Goal: Information Seeking & Learning: Check status

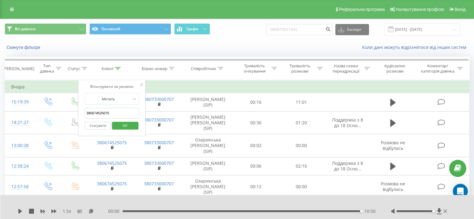
click at [101, 111] on input "380674525075" at bounding box center [111, 113] width 55 height 11
paste input "966757942"
click at [130, 127] on span "OK" at bounding box center [124, 126] width 17 height 10
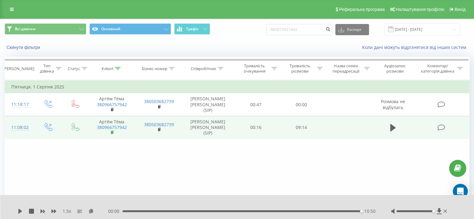
click at [111, 132] on icon at bounding box center [112, 132] width 3 height 4
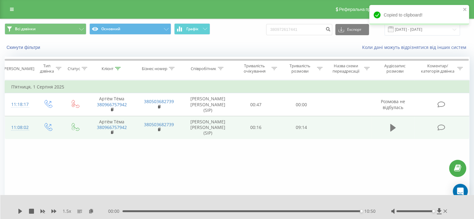
click at [392, 126] on icon at bounding box center [393, 127] width 6 height 7
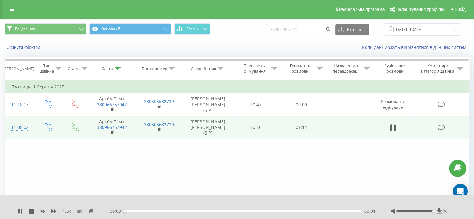
click at [355, 210] on div "00:01" at bounding box center [242, 211] width 237 height 2
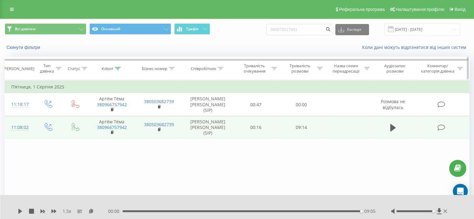
click at [118, 69] on icon at bounding box center [118, 68] width 6 height 3
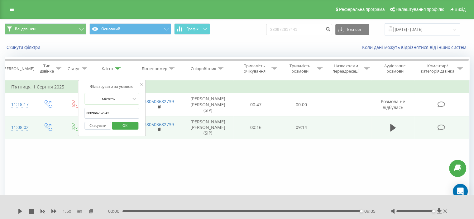
click at [102, 109] on input "380966757942" at bounding box center [111, 113] width 55 height 11
paste input "507715765"
click at [125, 124] on span "OK" at bounding box center [124, 126] width 17 height 10
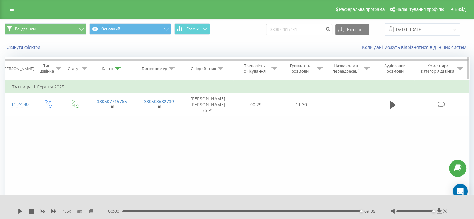
click at [116, 67] on icon at bounding box center [118, 68] width 6 height 3
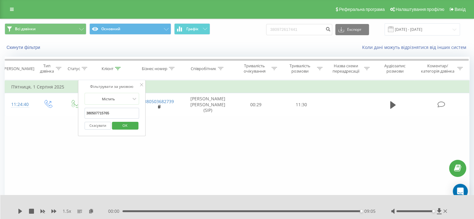
click at [103, 114] on input "380507715765" at bounding box center [111, 113] width 55 height 11
paste input "959343203"
click at [129, 128] on span "OK" at bounding box center [124, 126] width 17 height 10
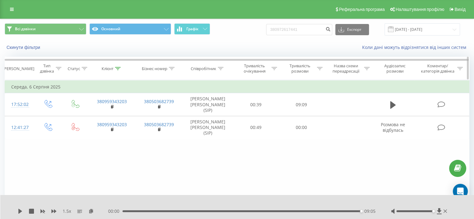
click at [118, 67] on icon at bounding box center [118, 68] width 6 height 3
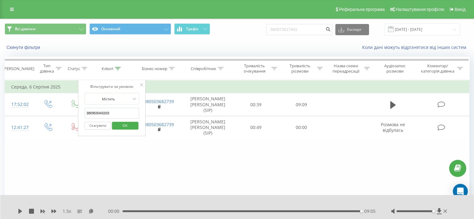
click at [98, 115] on input "380959343203" at bounding box center [111, 113] width 55 height 11
paste input "505579731"
click at [125, 123] on span "OK" at bounding box center [124, 126] width 17 height 10
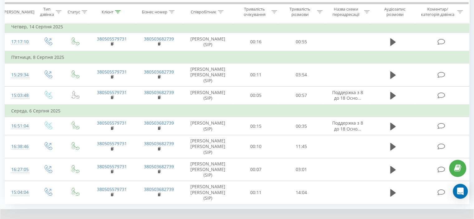
scroll to position [60, 0]
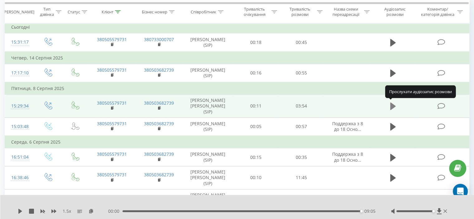
click at [394, 103] on icon at bounding box center [393, 106] width 6 height 9
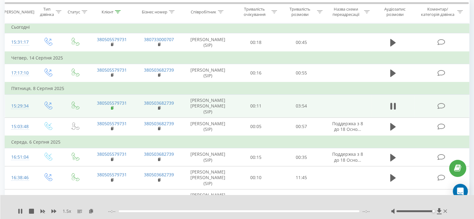
click at [113, 109] on icon at bounding box center [112, 108] width 3 height 4
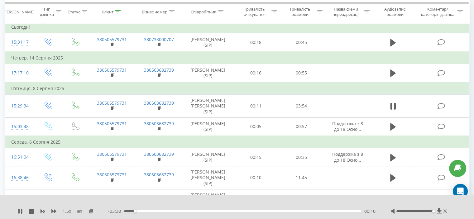
click at [251, 210] on div "00:10" at bounding box center [242, 211] width 237 height 2
click at [354, 211] on div "00:00" at bounding box center [242, 211] width 237 height 2
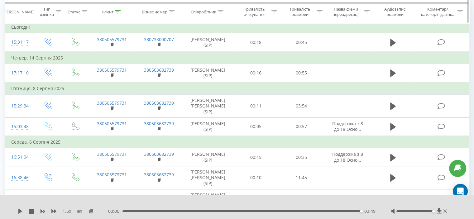
click at [120, 12] on icon at bounding box center [118, 11] width 6 height 3
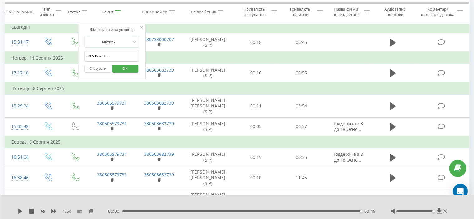
click at [107, 51] on input "380505579731" at bounding box center [111, 56] width 55 height 11
paste input "677385854"
click at [124, 66] on span "OK" at bounding box center [124, 69] width 17 height 10
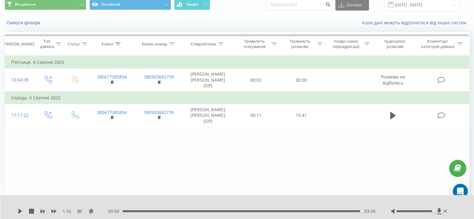
scroll to position [24, 0]
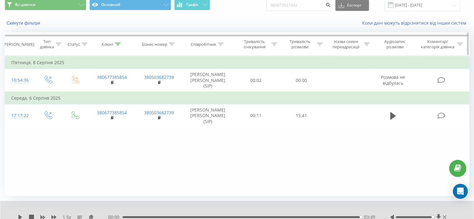
click at [121, 43] on div "Клієнт" at bounding box center [111, 44] width 47 height 5
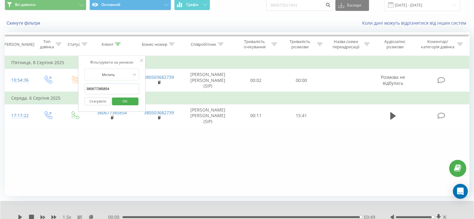
click at [100, 90] on input "380677385854" at bounding box center [111, 89] width 55 height 11
paste input "968046555"
click at [120, 100] on span "OK" at bounding box center [124, 101] width 17 height 10
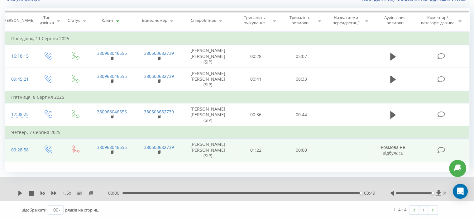
scroll to position [17, 0]
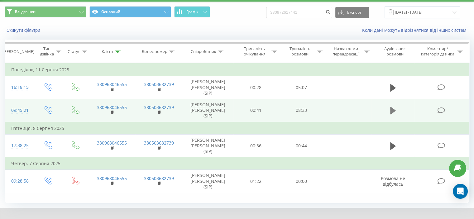
click at [390, 110] on button at bounding box center [392, 110] width 9 height 9
click at [113, 111] on icon at bounding box center [112, 112] width 2 height 3
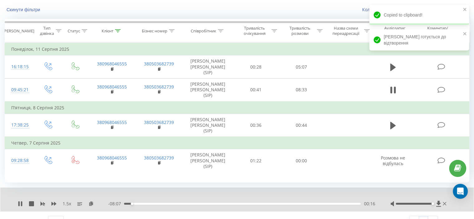
scroll to position [48, 0]
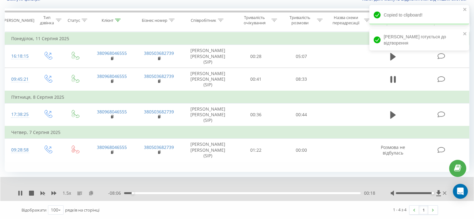
click at [92, 192] on icon at bounding box center [90, 193] width 5 height 4
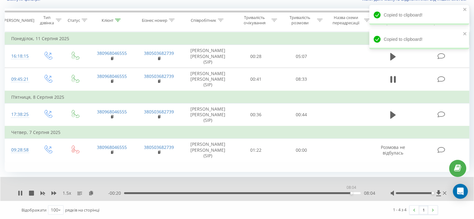
click at [351, 194] on div "08:04" at bounding box center [242, 193] width 237 height 2
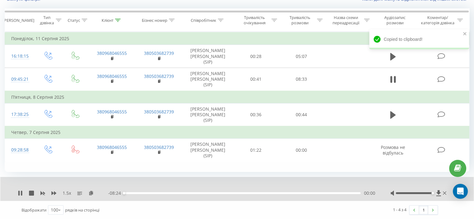
click at [355, 193] on div "00:00" at bounding box center [242, 193] width 237 height 2
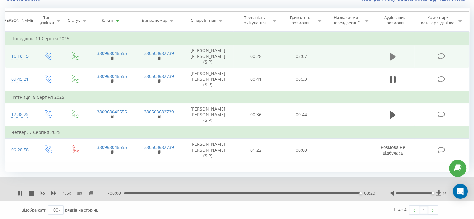
click at [390, 60] on icon at bounding box center [393, 56] width 6 height 7
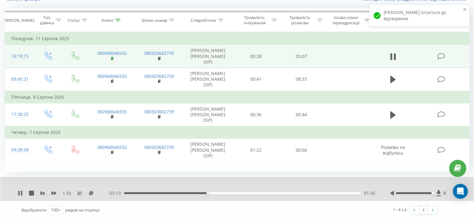
click at [113, 59] on icon at bounding box center [112, 58] width 2 height 3
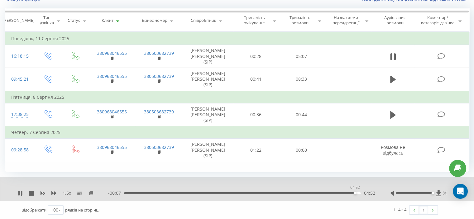
click at [355, 193] on div "04:52" at bounding box center [242, 193] width 237 height 2
click at [90, 191] on icon at bounding box center [90, 193] width 5 height 4
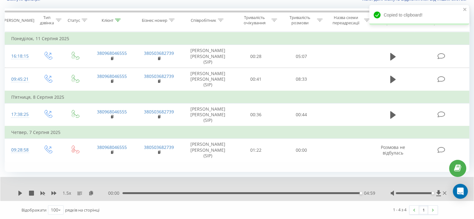
drag, startPoint x: 120, startPoint y: 21, endPoint x: 116, endPoint y: 36, distance: 15.8
click at [120, 21] on icon at bounding box center [118, 20] width 6 height 3
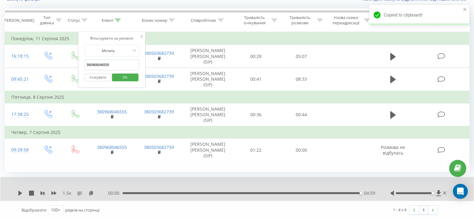
click at [105, 61] on input "380968046555" at bounding box center [111, 65] width 55 height 11
paste input "4572809"
click at [125, 72] on span "OK" at bounding box center [124, 77] width 17 height 10
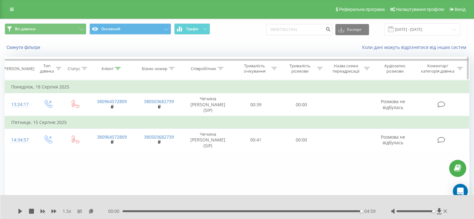
click at [118, 67] on icon at bounding box center [118, 68] width 6 height 3
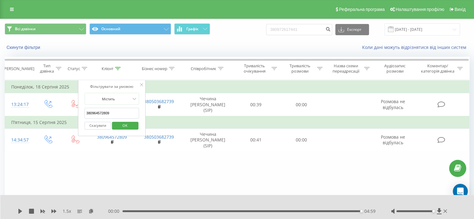
click at [100, 109] on input "380964572809" at bounding box center [111, 113] width 55 height 11
paste input "34880548"
click at [126, 127] on span "OK" at bounding box center [124, 126] width 17 height 10
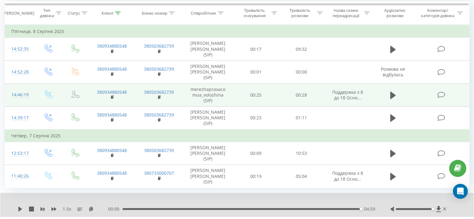
scroll to position [66, 0]
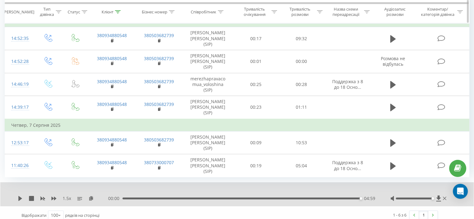
click at [117, 15] on th "Клієнт" at bounding box center [111, 11] width 47 height 23
click at [116, 11] on icon at bounding box center [118, 11] width 6 height 3
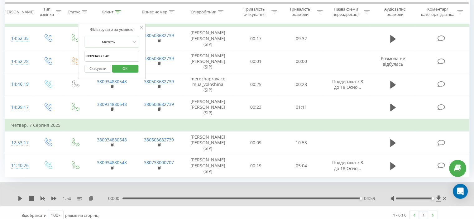
click at [102, 52] on input "380934880548" at bounding box center [111, 56] width 55 height 11
paste input "671928929"
drag, startPoint x: 122, startPoint y: 67, endPoint x: 112, endPoint y: 2, distance: 65.2
click at [122, 67] on span "OK" at bounding box center [124, 69] width 17 height 10
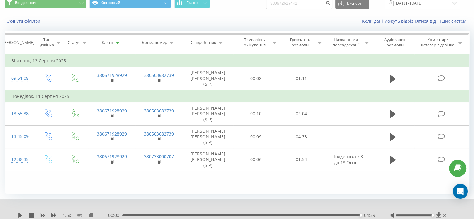
scroll to position [17, 0]
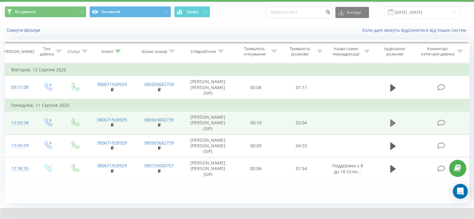
click at [393, 123] on icon at bounding box center [393, 122] width 6 height 7
click at [111, 124] on rect at bounding box center [112, 125] width 2 height 3
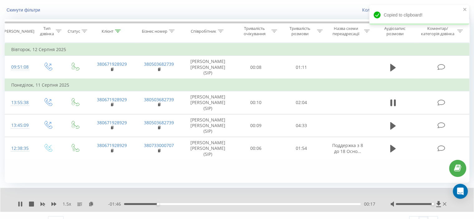
scroll to position [48, 0]
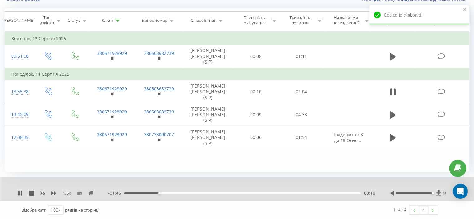
click at [335, 194] on div "- 01:46 00:18 00:18" at bounding box center [241, 193] width 267 height 6
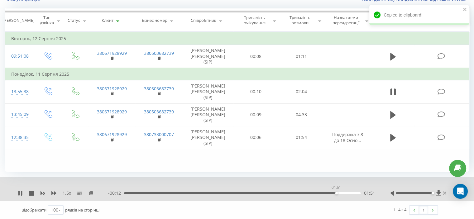
click at [336, 193] on div "01:51" at bounding box center [242, 193] width 237 height 2
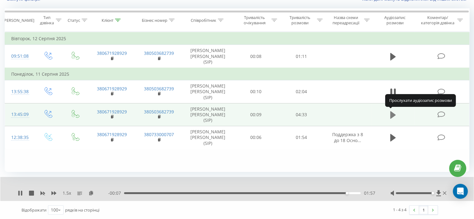
click at [395, 114] on icon at bounding box center [393, 114] width 6 height 7
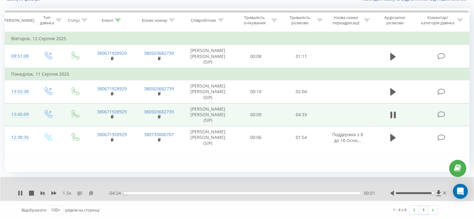
click at [92, 193] on icon at bounding box center [90, 193] width 5 height 4
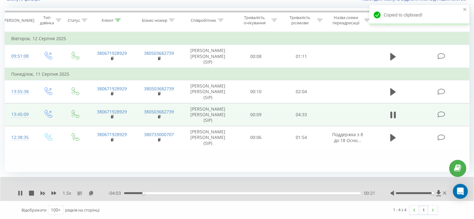
click at [390, 114] on icon at bounding box center [391, 115] width 2 height 7
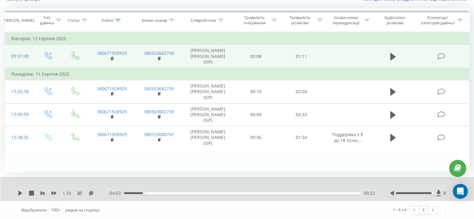
click at [393, 57] on icon at bounding box center [393, 56] width 6 height 7
click at [112, 57] on rect at bounding box center [112, 58] width 2 height 3
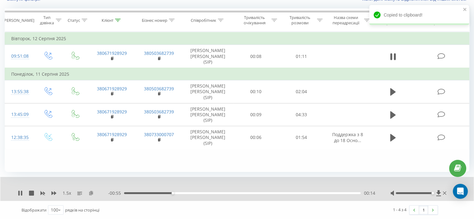
click at [90, 193] on icon at bounding box center [90, 193] width 5 height 4
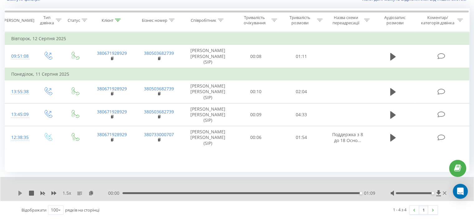
click at [18, 194] on icon at bounding box center [20, 193] width 5 height 5
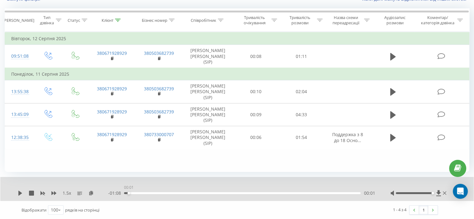
click at [127, 193] on div "00:01" at bounding box center [242, 193] width 237 height 2
click at [19, 196] on div "1.5 x" at bounding box center [63, 193] width 90 height 6
click at [22, 195] on icon at bounding box center [20, 193] width 5 height 5
click at [173, 193] on div "00:14" at bounding box center [242, 193] width 237 height 2
drag, startPoint x: 237, startPoint y: 194, endPoint x: 241, endPoint y: 194, distance: 3.4
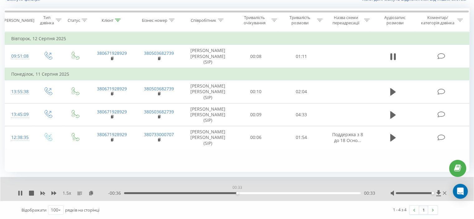
click at [239, 194] on div "00:33" at bounding box center [242, 193] width 237 height 2
drag, startPoint x: 301, startPoint y: 193, endPoint x: 338, endPoint y: 197, distance: 36.6
click at [302, 193] on div "00:52" at bounding box center [242, 193] width 237 height 2
click at [389, 93] on button at bounding box center [392, 91] width 9 height 9
click at [154, 193] on div "00:15" at bounding box center [242, 193] width 237 height 2
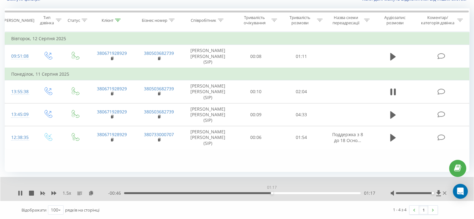
click at [272, 193] on div "01:17" at bounding box center [242, 193] width 237 height 2
click at [338, 193] on div "01:22" at bounding box center [242, 193] width 237 height 2
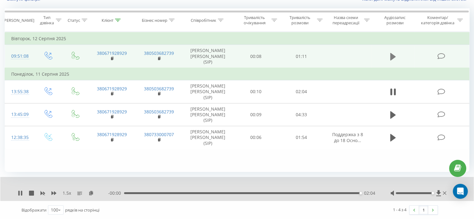
click at [390, 57] on icon at bounding box center [393, 56] width 6 height 9
click at [148, 192] on div "- 00:03 01:06 01:06" at bounding box center [241, 193] width 267 height 6
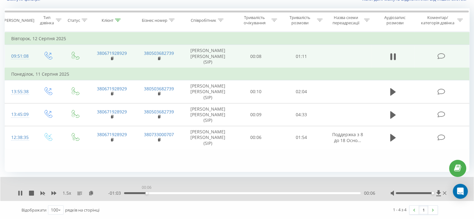
click at [146, 193] on div "00:06" at bounding box center [242, 193] width 237 height 2
click at [113, 57] on icon at bounding box center [112, 58] width 3 height 4
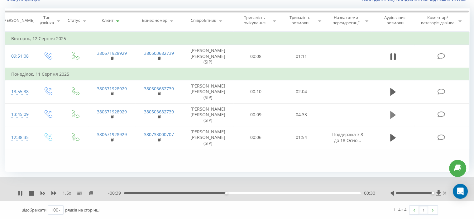
click at [392, 114] on icon at bounding box center [393, 114] width 6 height 7
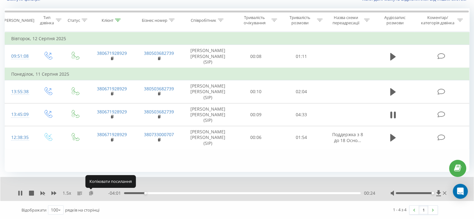
click at [93, 193] on icon at bounding box center [90, 193] width 5 height 4
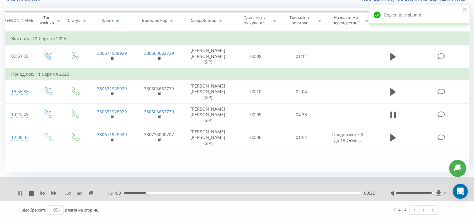
click at [22, 192] on icon at bounding box center [21, 193] width 1 height 5
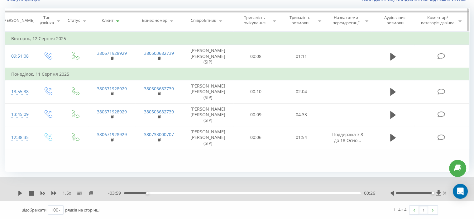
click at [118, 21] on icon at bounding box center [118, 20] width 6 height 3
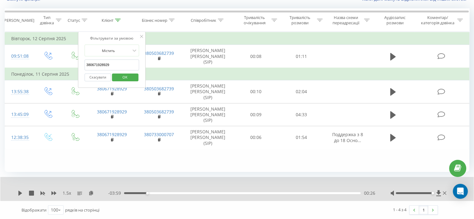
click at [106, 61] on input "380671928929" at bounding box center [111, 65] width 55 height 11
paste input "961191795"
click at [125, 74] on span "OK" at bounding box center [124, 77] width 17 height 10
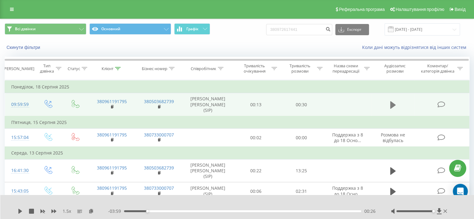
click at [390, 105] on button at bounding box center [392, 104] width 9 height 9
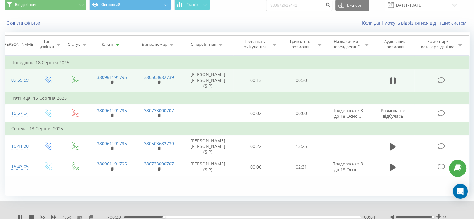
drag, startPoint x: 220, startPoint y: 218, endPoint x: 241, endPoint y: 218, distance: 21.2
click at [220, 218] on div "00:04" at bounding box center [242, 217] width 237 height 2
click at [179, 216] on div "00:06" at bounding box center [242, 217] width 237 height 2
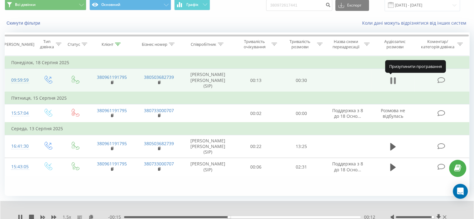
click at [393, 80] on icon at bounding box center [393, 80] width 6 height 9
click at [115, 43] on icon at bounding box center [118, 44] width 6 height 3
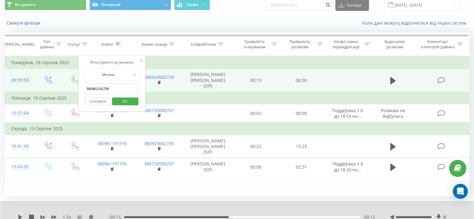
click at [108, 88] on input "380961191795" at bounding box center [111, 89] width 55 height 11
paste input "635692494"
click at [124, 100] on span "OK" at bounding box center [124, 101] width 17 height 10
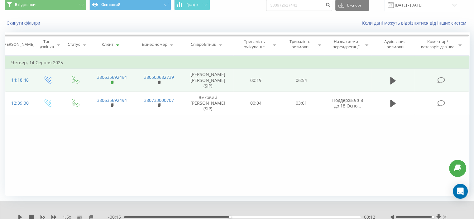
click at [112, 81] on rect at bounding box center [112, 82] width 2 height 3
click at [391, 80] on icon at bounding box center [393, 80] width 6 height 7
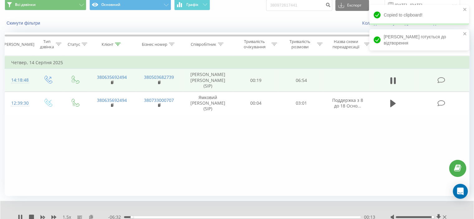
click at [92, 215] on icon at bounding box center [90, 217] width 5 height 4
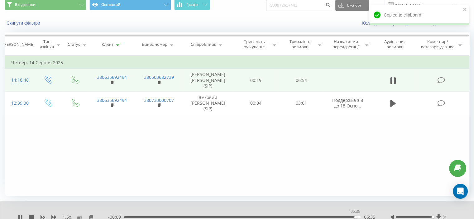
click at [355, 217] on div "06:35" at bounding box center [242, 217] width 237 height 2
click at [118, 45] on icon at bounding box center [118, 44] width 6 height 3
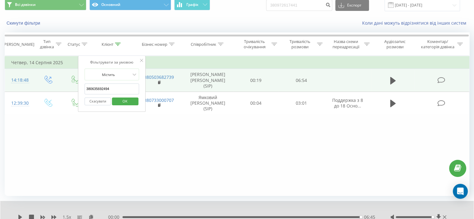
click at [106, 84] on input "380635692494" at bounding box center [111, 89] width 55 height 11
paste input "977368258"
click at [121, 98] on span "OK" at bounding box center [124, 101] width 17 height 10
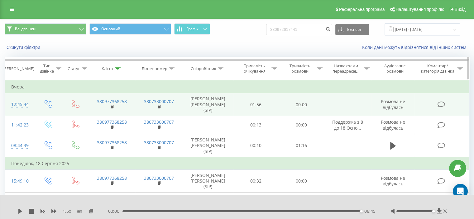
click at [117, 66] on div at bounding box center [118, 68] width 6 height 5
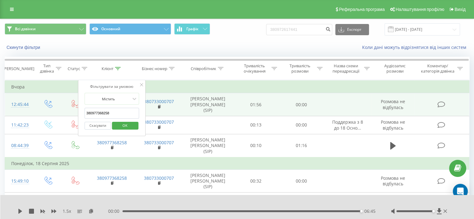
click at [108, 109] on input "380977368258" at bounding box center [111, 113] width 55 height 11
click at [107, 110] on input "380977368258" at bounding box center [111, 113] width 55 height 11
paste input "637198569"
click at [122, 127] on span "OK" at bounding box center [124, 126] width 17 height 10
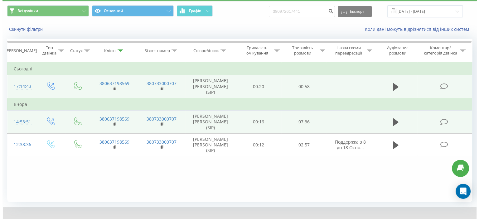
scroll to position [24, 0]
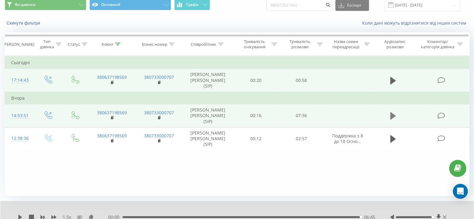
click at [396, 114] on button at bounding box center [392, 115] width 9 height 9
click at [112, 117] on rect at bounding box center [112, 118] width 2 height 3
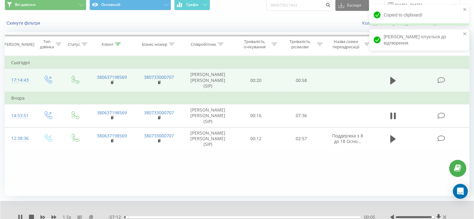
click at [92, 217] on icon at bounding box center [90, 217] width 5 height 4
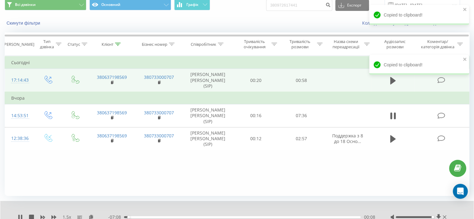
click at [351, 217] on div "00:08" at bounding box center [242, 217] width 237 height 2
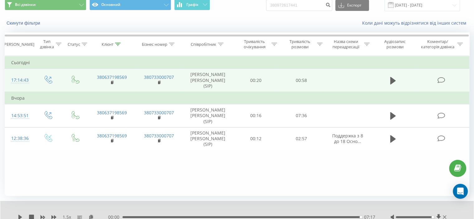
drag, startPoint x: 390, startPoint y: 79, endPoint x: 378, endPoint y: 76, distance: 13.0
click at [390, 79] on icon at bounding box center [393, 80] width 6 height 7
click at [112, 82] on rect at bounding box center [112, 82] width 2 height 3
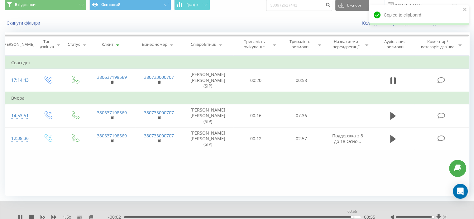
click at [352, 217] on div "00:55" at bounding box center [242, 217] width 237 height 2
click at [89, 217] on icon at bounding box center [90, 217] width 5 height 4
click at [120, 43] on icon at bounding box center [118, 44] width 6 height 3
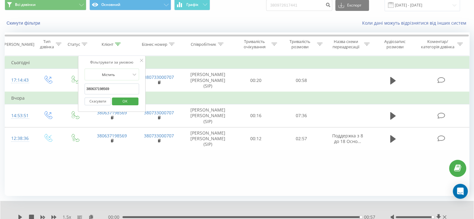
click at [106, 86] on input "380637198569" at bounding box center [111, 89] width 55 height 11
paste input "501314450"
click at [121, 97] on span "OK" at bounding box center [124, 101] width 17 height 10
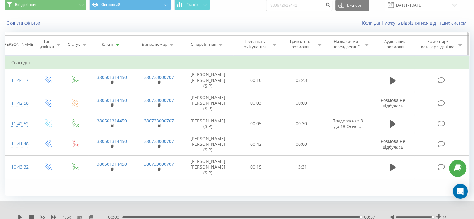
click at [119, 42] on div at bounding box center [118, 44] width 6 height 5
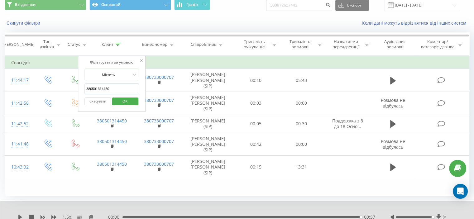
click at [105, 86] on input "380501314450" at bounding box center [111, 89] width 55 height 11
paste input "675915171"
click at [125, 99] on span "OK" at bounding box center [124, 101] width 17 height 10
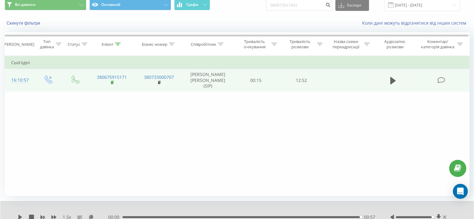
click at [111, 82] on rect at bounding box center [112, 82] width 2 height 3
click at [393, 78] on icon at bounding box center [393, 80] width 6 height 7
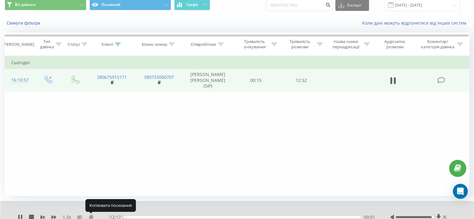
click at [91, 215] on icon at bounding box center [90, 217] width 5 height 4
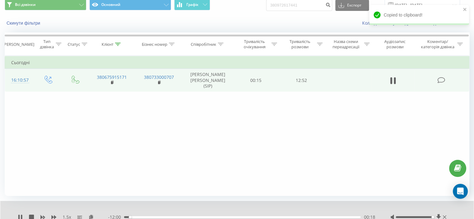
click at [354, 216] on div "00:18" at bounding box center [242, 217] width 237 height 2
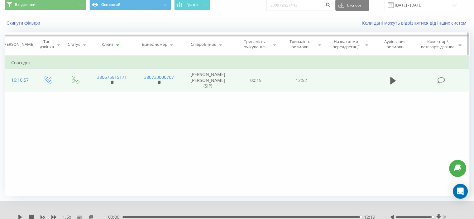
click at [117, 42] on div at bounding box center [118, 44] width 6 height 5
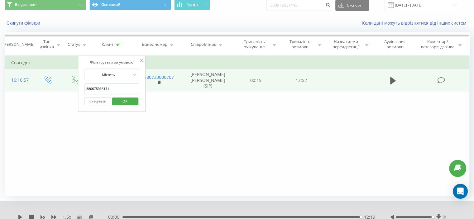
click at [97, 91] on input "380675915171" at bounding box center [111, 89] width 55 height 11
paste input "35692494"
type input "380635692494"
drag, startPoint x: 125, startPoint y: 98, endPoint x: 123, endPoint y: 2, distance: 96.6
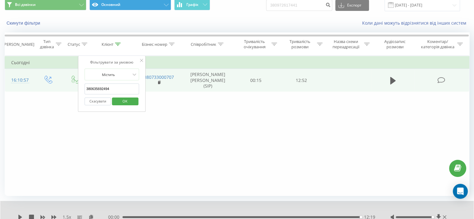
click at [125, 98] on span "OK" at bounding box center [124, 101] width 17 height 10
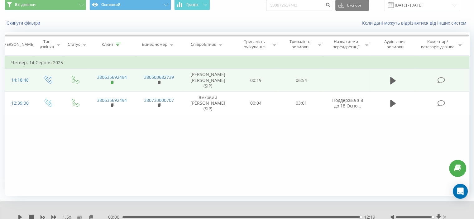
click at [113, 81] on icon at bounding box center [112, 82] width 2 height 3
click at [391, 79] on icon at bounding box center [393, 80] width 6 height 7
click at [393, 79] on icon at bounding box center [393, 80] width 6 height 9
click at [33, 24] on button "Скинути фільтри" at bounding box center [24, 23] width 39 height 6
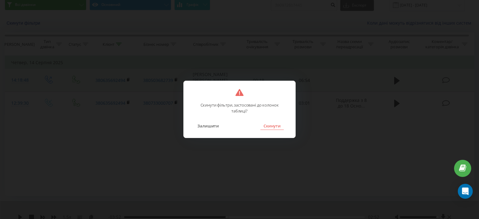
click at [265, 127] on button "Скинути" at bounding box center [271, 126] width 23 height 8
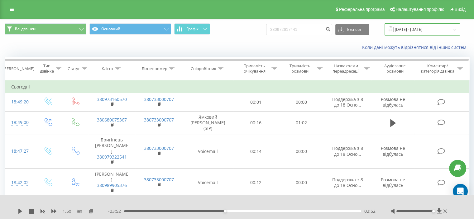
click at [432, 31] on input "[DATE] - [DATE]" at bounding box center [422, 29] width 75 height 12
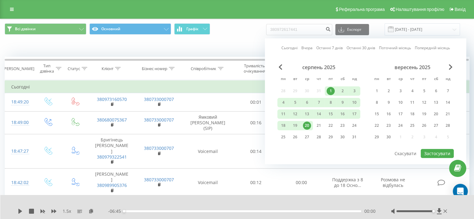
click at [308, 123] on div "20" at bounding box center [307, 126] width 8 height 8
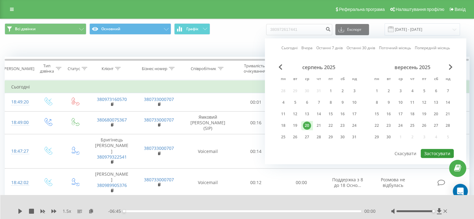
click at [426, 149] on button "Застосувати" at bounding box center [437, 153] width 33 height 9
type input "[DATE] - [DATE]"
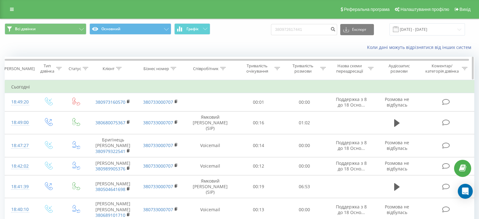
click at [220, 68] on icon at bounding box center [223, 68] width 6 height 3
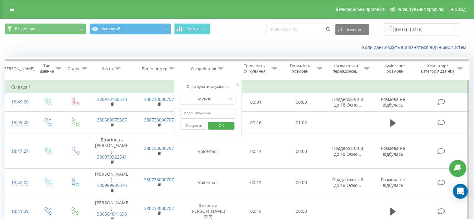
click at [212, 108] on input "text" at bounding box center [207, 113] width 55 height 11
type input "Пржевальська"
click at [222, 127] on span "OK" at bounding box center [221, 126] width 17 height 10
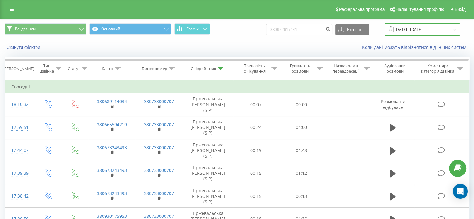
click at [409, 31] on input "[DATE] - [DATE]" at bounding box center [422, 29] width 75 height 12
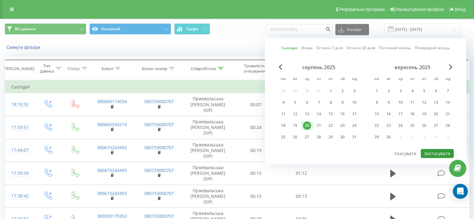
click at [429, 153] on button "Застосувати" at bounding box center [437, 153] width 33 height 9
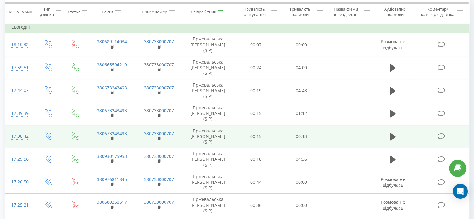
scroll to position [29, 0]
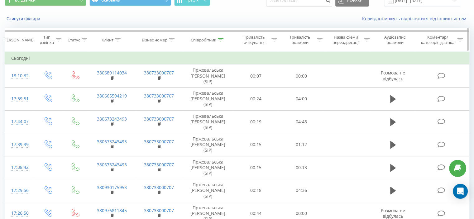
click at [220, 39] on icon at bounding box center [221, 39] width 6 height 3
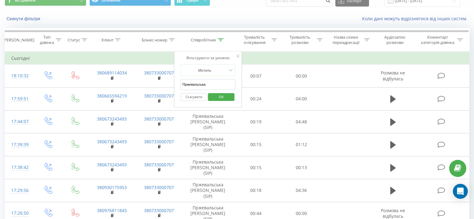
click at [202, 86] on input "Пржевальська" at bounding box center [207, 84] width 55 height 11
type input "теличко"
click at [219, 96] on span "OK" at bounding box center [221, 97] width 17 height 10
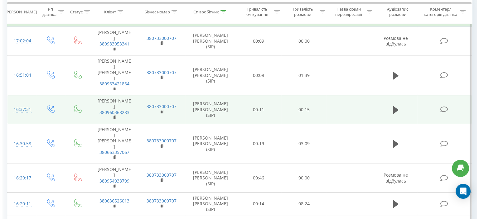
scroll to position [4, 0]
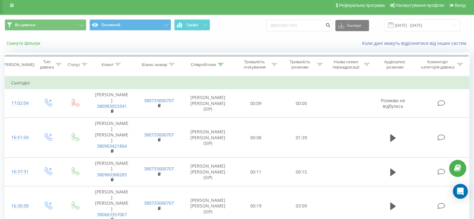
click at [36, 41] on button "Скинути фільтри" at bounding box center [24, 44] width 39 height 6
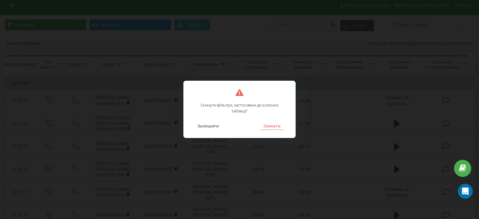
click at [279, 129] on button "Скинути" at bounding box center [271, 126] width 23 height 8
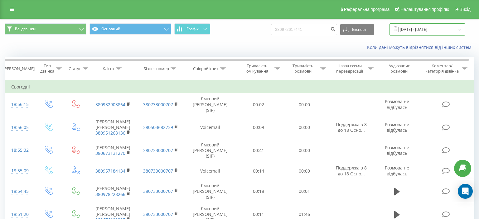
click at [422, 30] on input "[DATE] - [DATE]" at bounding box center [426, 29] width 75 height 12
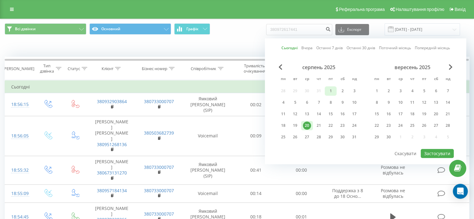
click at [331, 90] on div "1" at bounding box center [331, 91] width 8 height 8
click at [307, 126] on div "20" at bounding box center [307, 126] width 8 height 8
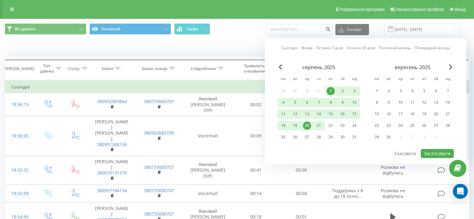
click at [320, 127] on div "21" at bounding box center [319, 126] width 8 height 8
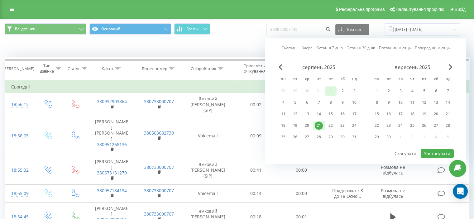
click at [331, 90] on div "1" at bounding box center [331, 91] width 8 height 8
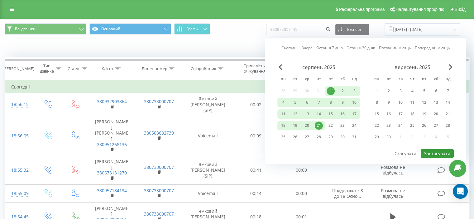
click at [428, 149] on button "Застосувати" at bounding box center [437, 153] width 33 height 9
type input "[DATE] - [DATE]"
